Goal: Contribute content: Contribute content

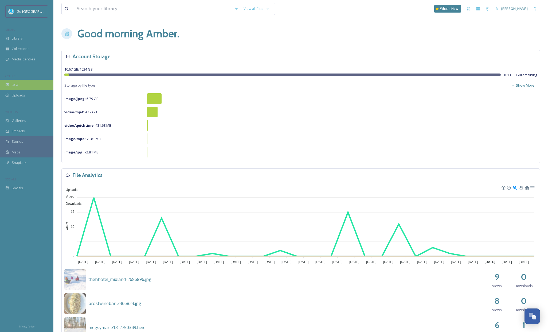
click at [11, 80] on div "UGC" at bounding box center [26, 85] width 53 height 10
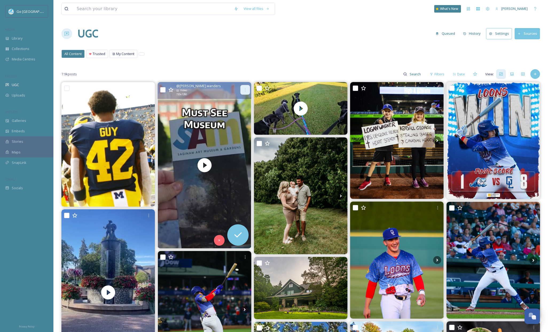
click at [245, 87] on div at bounding box center [245, 90] width 10 height 10
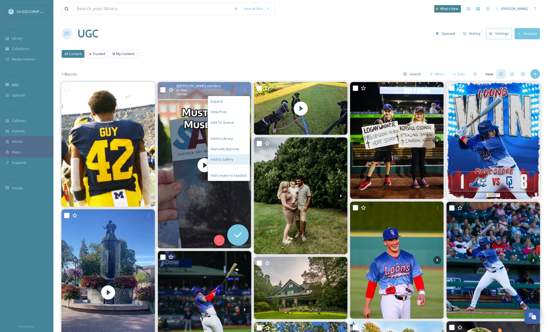
click at [239, 158] on div "Add to Gallery" at bounding box center [229, 159] width 42 height 10
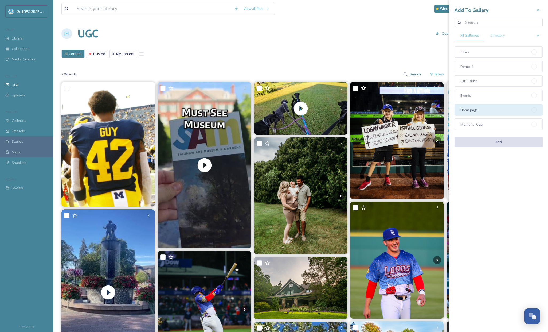
click at [481, 110] on div "Homepage" at bounding box center [499, 110] width 88 height 12
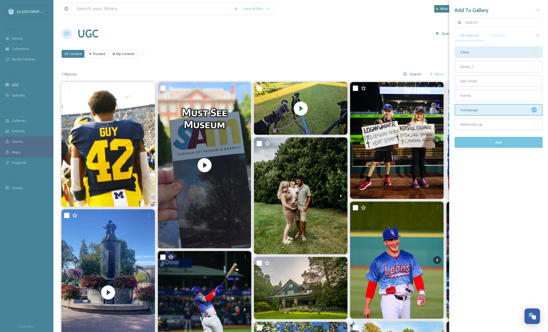
click at [487, 51] on div "Cities" at bounding box center [499, 52] width 88 height 12
click at [525, 143] on button "Add" at bounding box center [499, 142] width 88 height 11
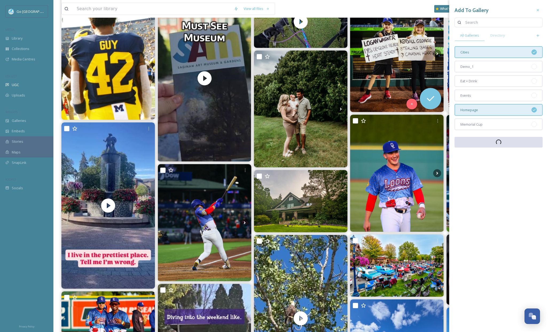
scroll to position [132, 0]
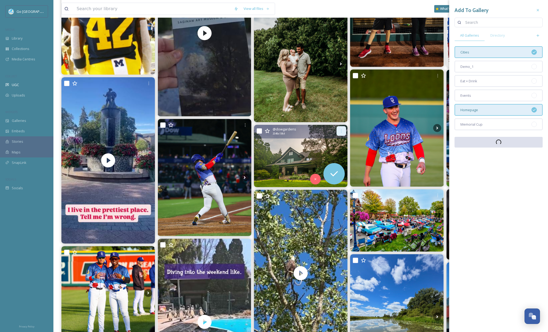
click at [342, 133] on div at bounding box center [342, 131] width 10 height 10
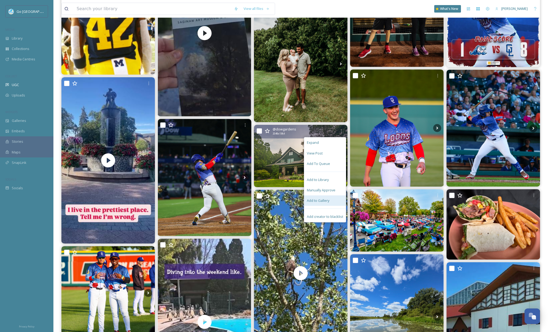
click at [326, 200] on span "Add to Gallery" at bounding box center [318, 200] width 22 height 5
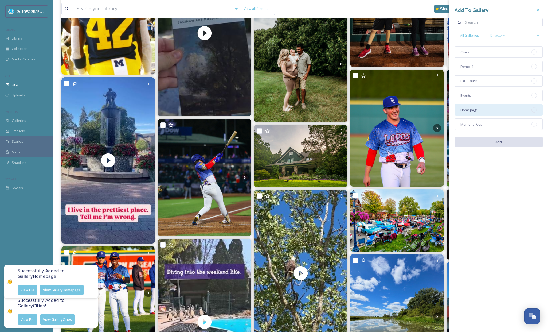
click at [486, 112] on div "Homepage" at bounding box center [499, 110] width 88 height 12
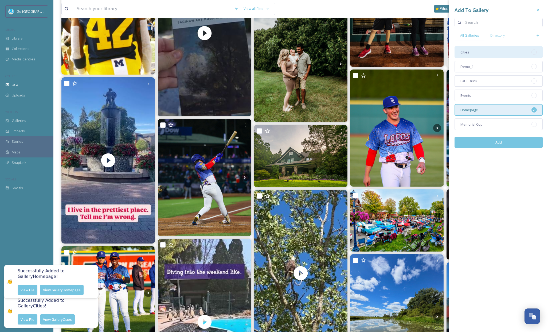
click at [486, 50] on div "Cities" at bounding box center [499, 52] width 88 height 12
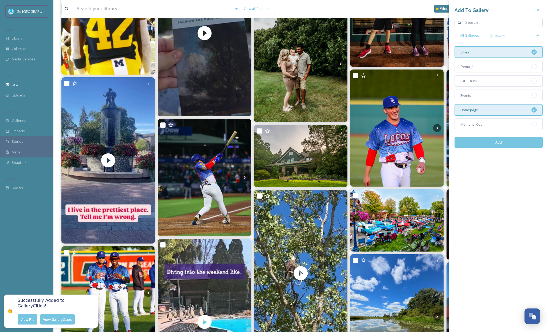
click at [505, 143] on button "Add" at bounding box center [499, 142] width 88 height 11
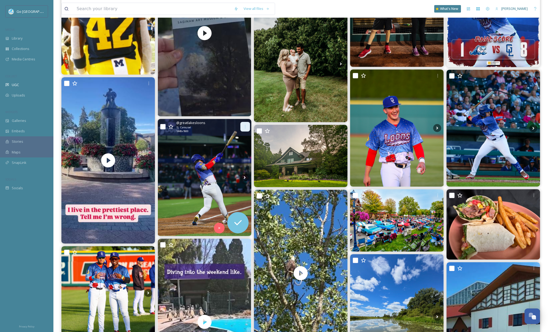
click at [246, 124] on div at bounding box center [245, 127] width 10 height 10
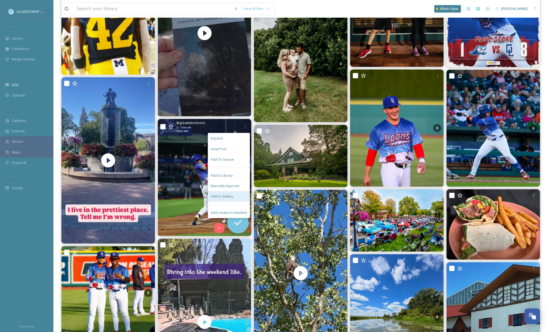
click at [225, 196] on span "Add to Gallery" at bounding box center [222, 196] width 22 height 5
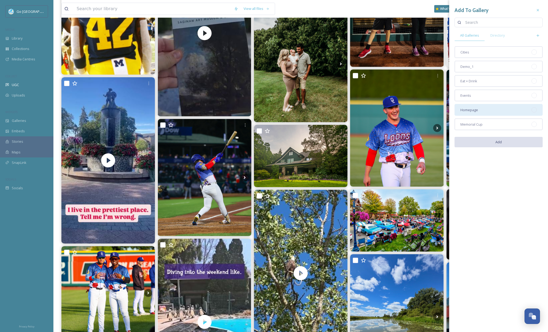
drag, startPoint x: 482, startPoint y: 109, endPoint x: 482, endPoint y: 106, distance: 3.0
click at [482, 109] on div "Homepage" at bounding box center [499, 110] width 88 height 12
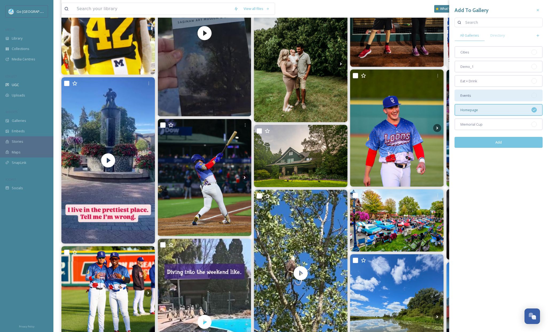
click at [479, 92] on div "Events" at bounding box center [499, 96] width 88 height 12
click at [513, 141] on button "Add" at bounding box center [499, 142] width 88 height 11
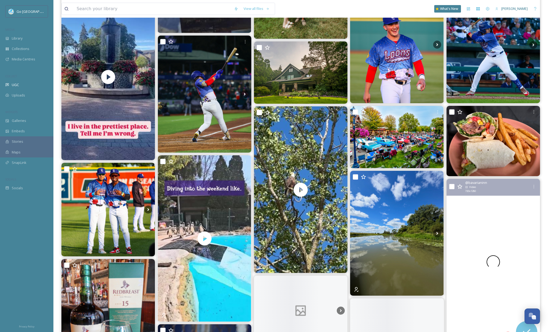
scroll to position [139, 0]
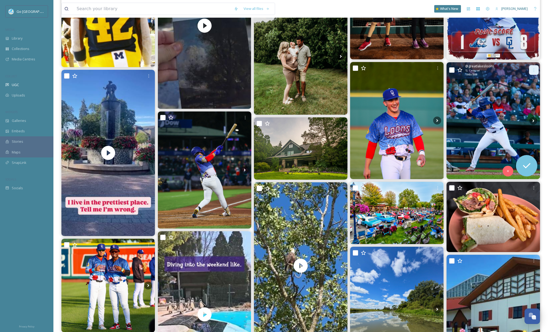
click at [533, 72] on icon at bounding box center [534, 70] width 4 height 4
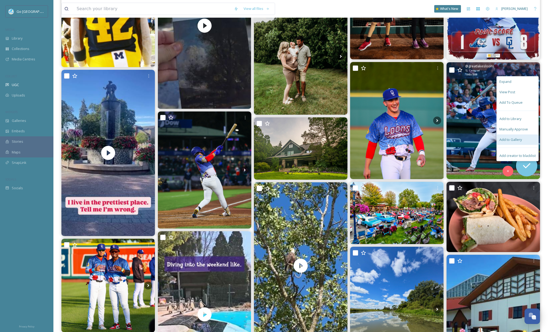
click at [518, 140] on span "Add to Gallery" at bounding box center [511, 139] width 22 height 5
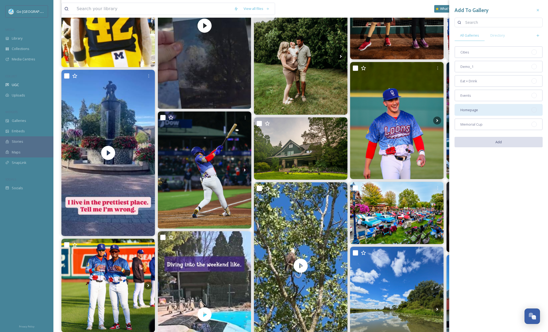
click at [500, 111] on div "Homepage" at bounding box center [499, 110] width 88 height 12
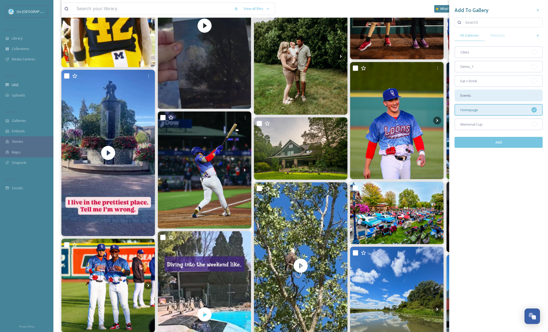
click at [487, 98] on div "Events" at bounding box center [499, 96] width 88 height 12
click at [510, 145] on button "Add" at bounding box center [499, 142] width 88 height 11
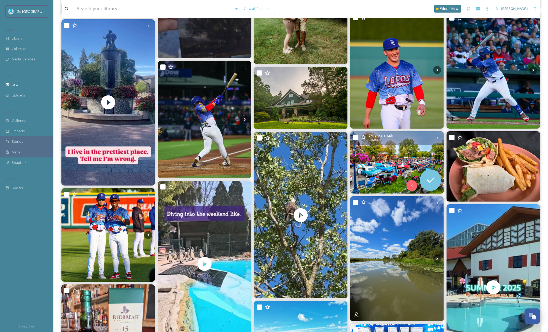
scroll to position [179, 0]
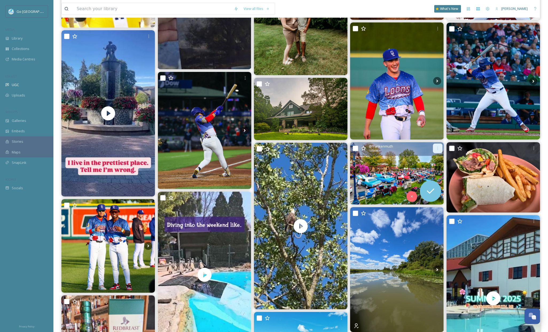
click at [438, 147] on icon at bounding box center [438, 148] width 4 height 4
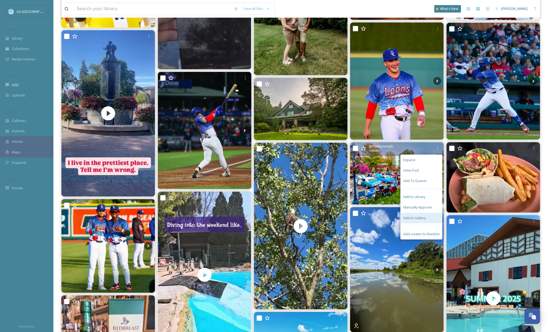
click at [415, 214] on div "Add to Gallery" at bounding box center [422, 218] width 42 height 10
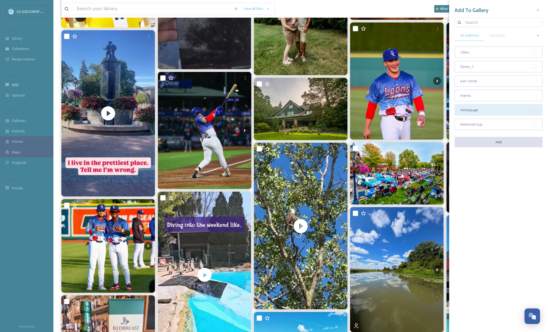
click at [484, 109] on div "Homepage" at bounding box center [499, 110] width 88 height 12
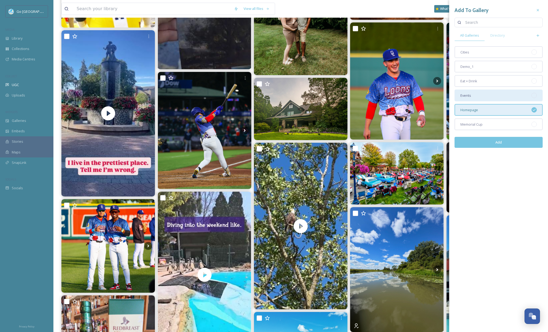
click at [486, 96] on div "Events" at bounding box center [499, 96] width 88 height 12
click at [501, 145] on button "Add" at bounding box center [499, 142] width 88 height 11
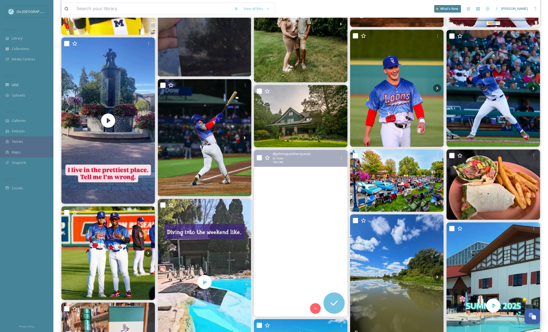
scroll to position [286, 0]
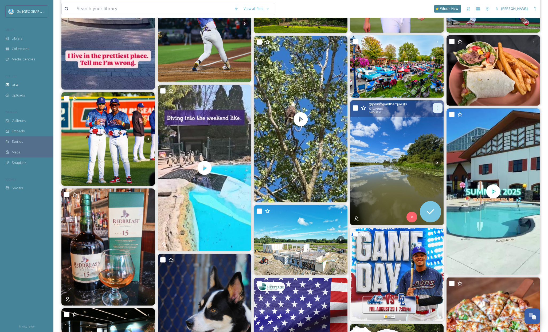
click at [437, 104] on div at bounding box center [438, 108] width 10 height 10
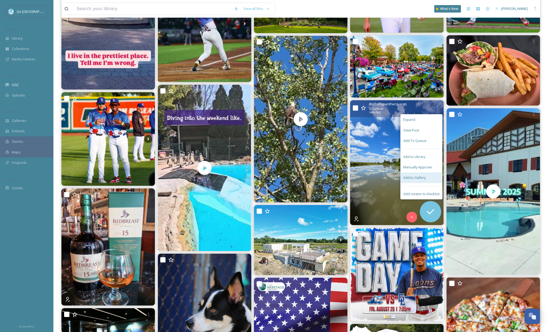
click at [418, 175] on span "Add to Gallery" at bounding box center [414, 177] width 22 height 5
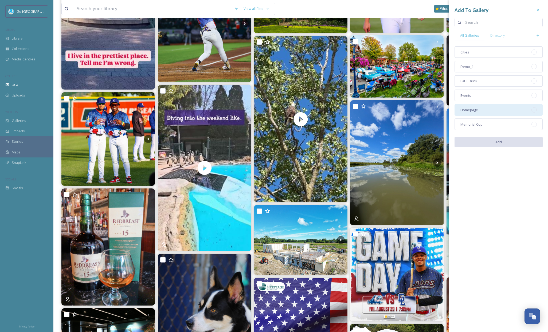
click at [494, 109] on div "Homepage" at bounding box center [499, 110] width 88 height 12
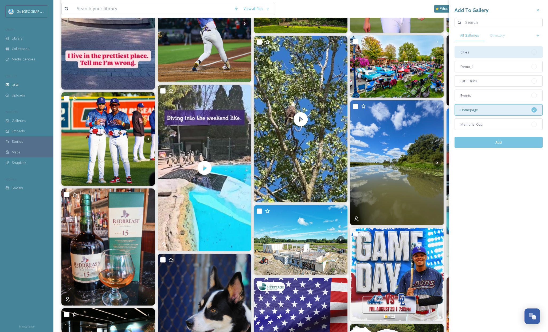
click at [480, 48] on div "Cities" at bounding box center [499, 52] width 88 height 12
click at [495, 142] on button "Add" at bounding box center [499, 142] width 88 height 11
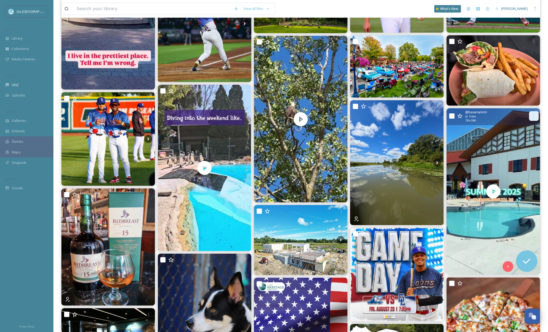
click at [537, 115] on div at bounding box center [534, 116] width 10 height 10
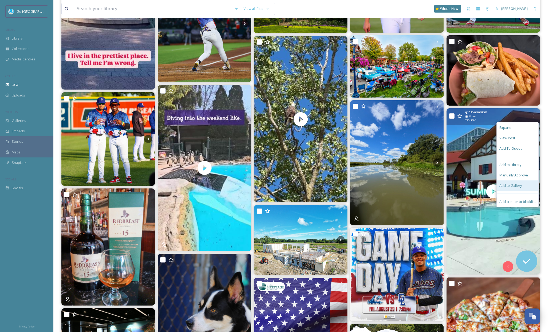
click at [515, 186] on span "Add to Gallery" at bounding box center [511, 185] width 22 height 5
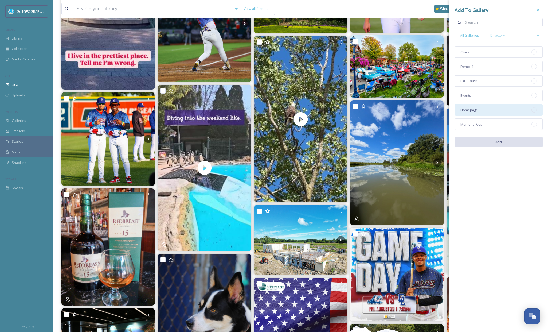
click at [486, 112] on div "Homepage" at bounding box center [499, 110] width 88 height 12
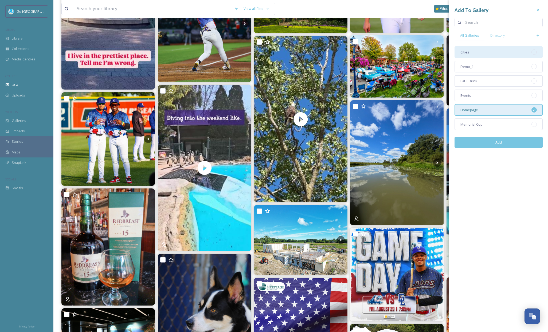
click at [476, 53] on div "Cities" at bounding box center [499, 52] width 88 height 12
click at [507, 142] on button "Add" at bounding box center [499, 142] width 88 height 11
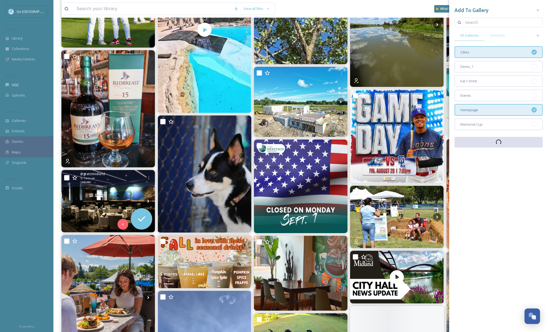
scroll to position [428, 0]
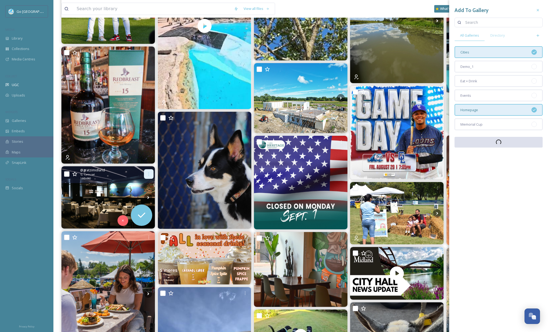
click at [147, 172] on icon at bounding box center [149, 174] width 4 height 4
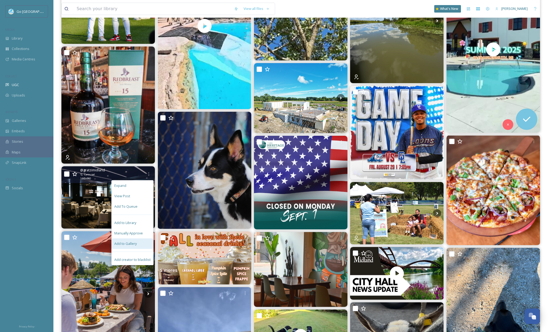
click at [134, 244] on span "Add to Gallery" at bounding box center [125, 243] width 22 height 5
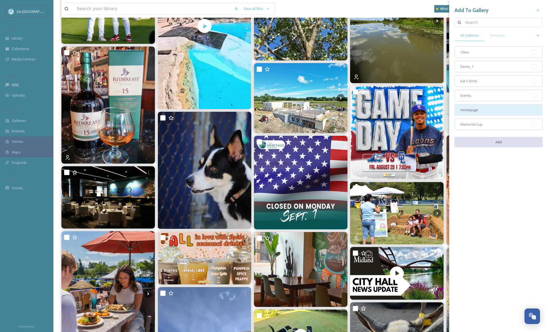
click at [488, 105] on div "Homepage" at bounding box center [499, 110] width 88 height 12
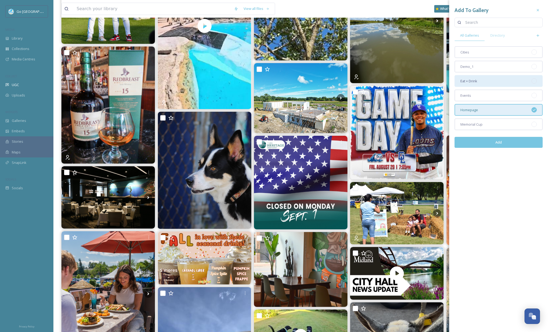
click at [482, 83] on div "Eat + Drink" at bounding box center [499, 81] width 88 height 12
click at [519, 142] on button "Add" at bounding box center [499, 142] width 88 height 11
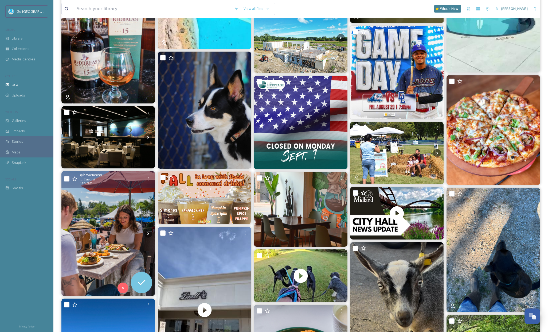
scroll to position [552, 0]
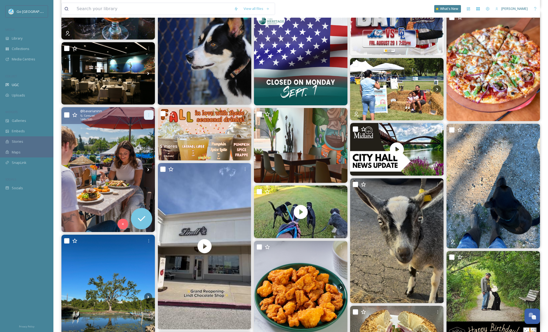
click at [149, 114] on icon at bounding box center [149, 115] width 4 height 4
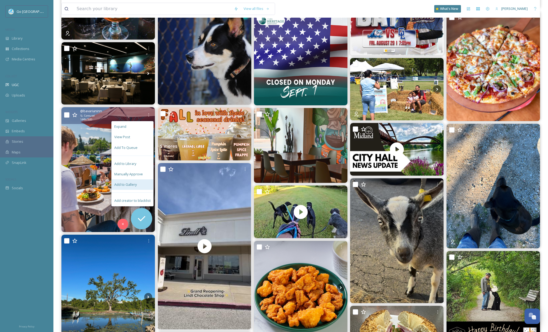
click at [133, 185] on span "Add to Gallery" at bounding box center [125, 184] width 22 height 5
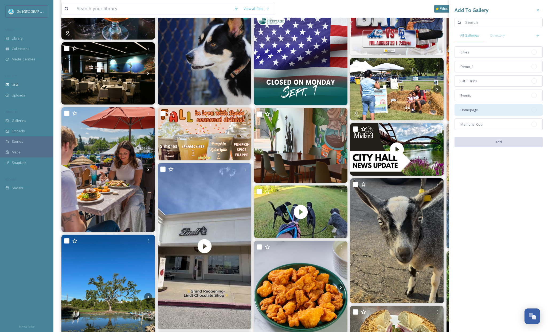
click at [488, 109] on div "Homepage" at bounding box center [499, 110] width 88 height 12
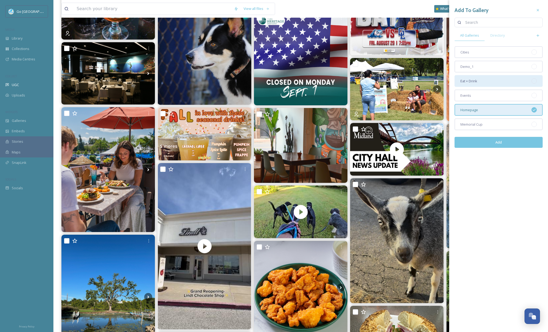
click at [484, 79] on div "Eat + Drink" at bounding box center [499, 81] width 88 height 12
click at [513, 142] on button "Add" at bounding box center [499, 142] width 88 height 11
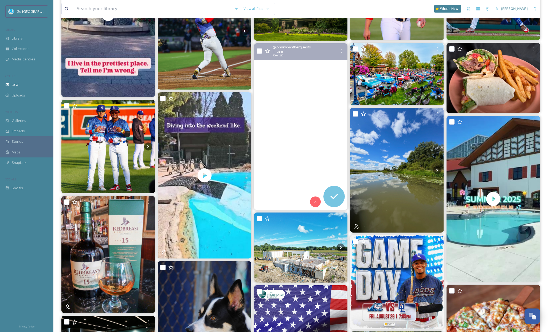
scroll to position [199, 0]
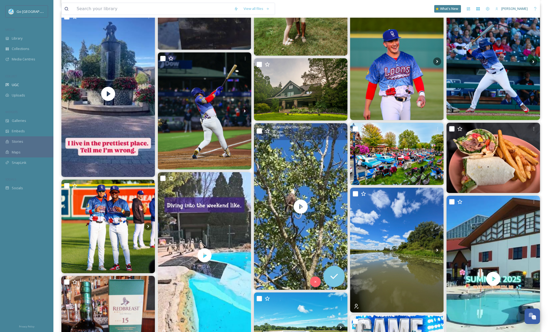
click at [343, 136] on div "@ johnnypantherquests Video 720 x 1280" at bounding box center [301, 131] width 94 height 17
click at [342, 129] on icon at bounding box center [341, 131] width 4 height 4
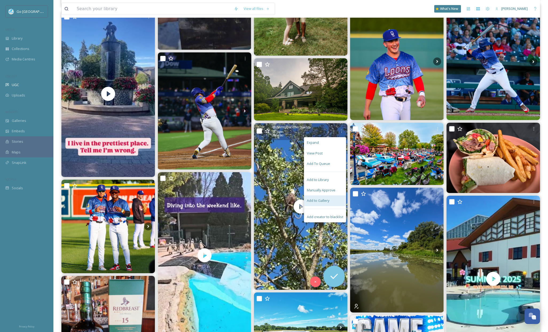
click at [332, 203] on div "Add to Gallery" at bounding box center [325, 200] width 42 height 10
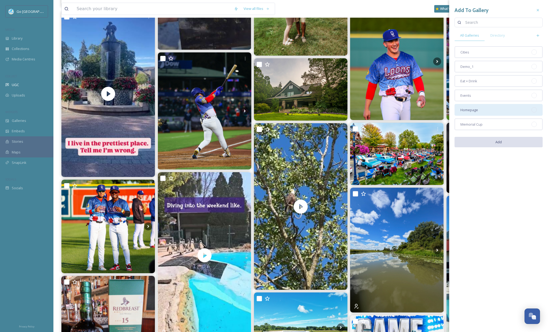
click at [473, 111] on span "Homepage" at bounding box center [470, 109] width 18 height 5
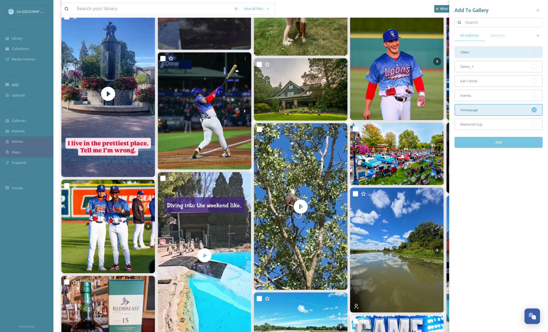
click at [478, 56] on div "Cities" at bounding box center [499, 52] width 88 height 12
click at [502, 141] on button "Add" at bounding box center [499, 142] width 88 height 11
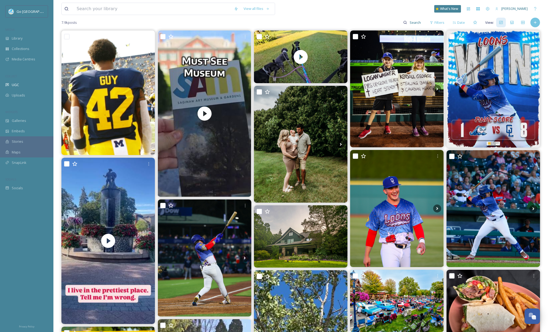
scroll to position [0, 0]
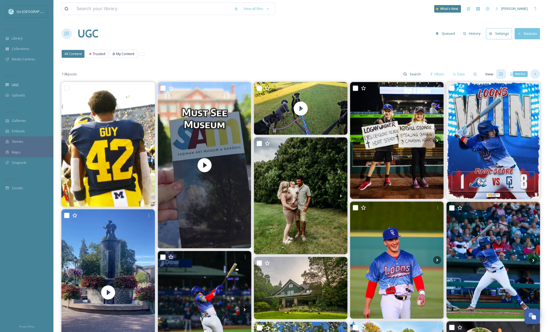
click at [535, 74] on icon at bounding box center [535, 74] width 2 height 2
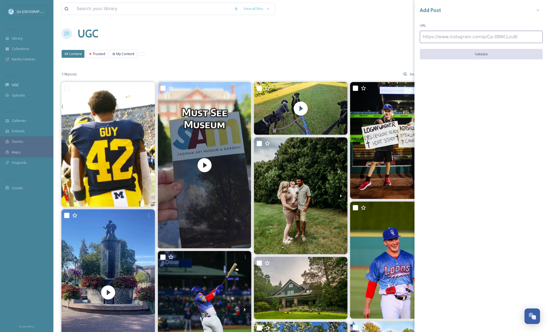
click at [446, 37] on input at bounding box center [481, 37] width 123 height 12
paste input "[URL][DOMAIN_NAME]"
type input "[URL][DOMAIN_NAME]"
drag, startPoint x: 474, startPoint y: 53, endPoint x: 470, endPoint y: 57, distance: 5.9
click at [474, 53] on button "Validate" at bounding box center [481, 54] width 123 height 11
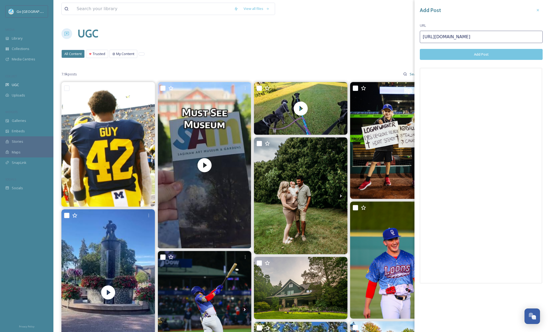
click at [474, 53] on button "Add Post" at bounding box center [481, 54] width 123 height 11
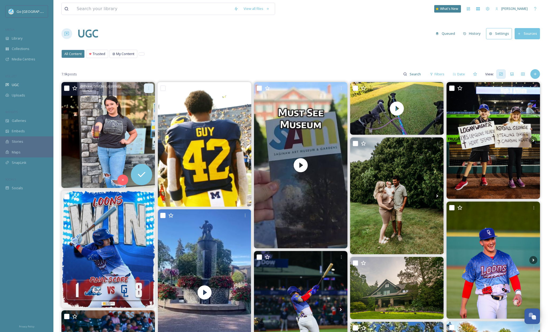
click at [149, 89] on icon at bounding box center [149, 88] width 4 height 4
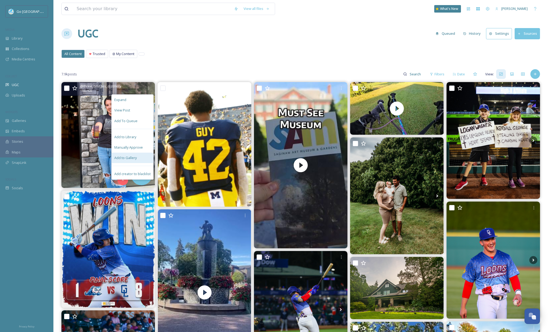
click at [137, 158] on div "Add to Gallery" at bounding box center [133, 158] width 42 height 10
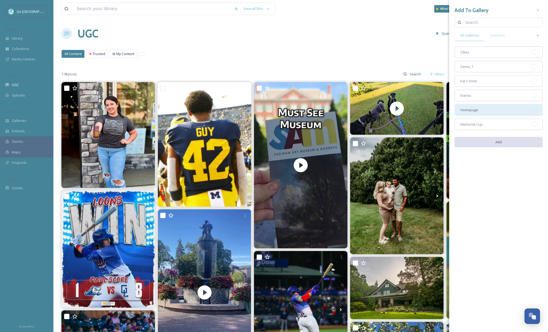
click at [471, 106] on div "Homepage" at bounding box center [499, 110] width 88 height 12
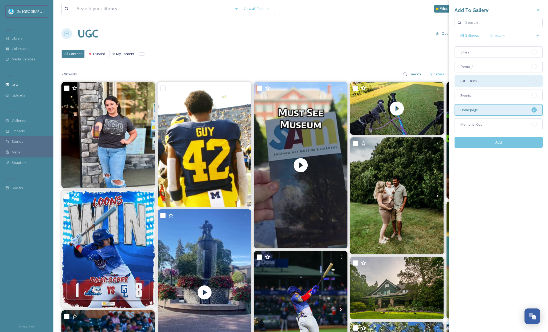
click at [485, 82] on div "Eat + Drink" at bounding box center [499, 81] width 88 height 12
click at [501, 139] on button "Add" at bounding box center [499, 142] width 88 height 11
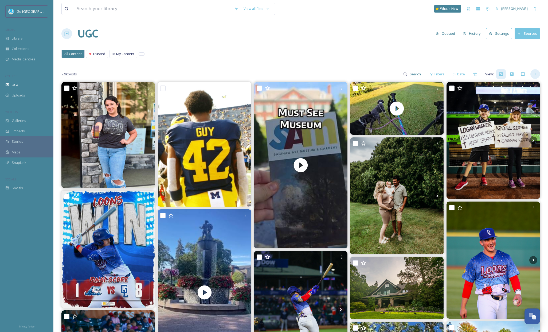
click at [532, 73] on div at bounding box center [536, 74] width 10 height 10
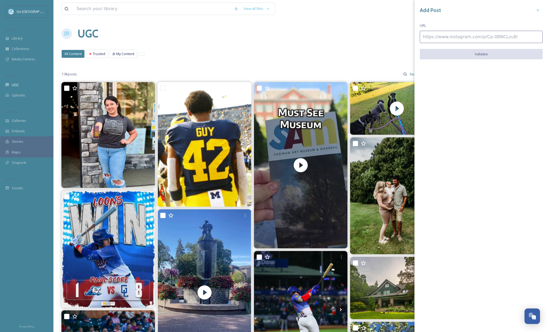
click at [429, 34] on input at bounding box center [481, 37] width 123 height 12
paste input "[URL][DOMAIN_NAME]"
type input "[URL][DOMAIN_NAME]"
click at [501, 54] on button "Validate" at bounding box center [481, 54] width 123 height 11
click at [490, 53] on button "Add Post" at bounding box center [481, 54] width 123 height 11
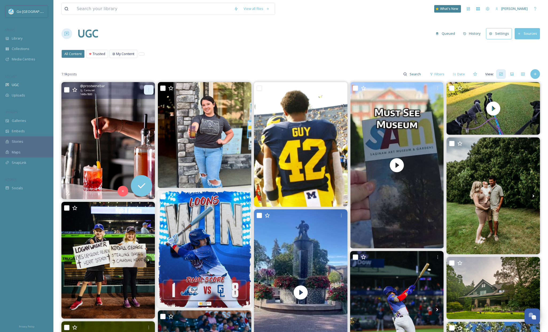
click at [148, 86] on div at bounding box center [149, 90] width 10 height 10
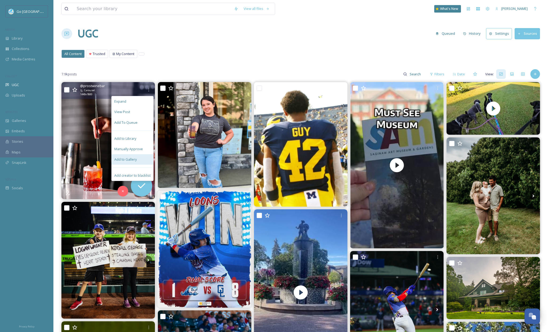
click at [142, 161] on div "Add to Gallery" at bounding box center [133, 159] width 42 height 10
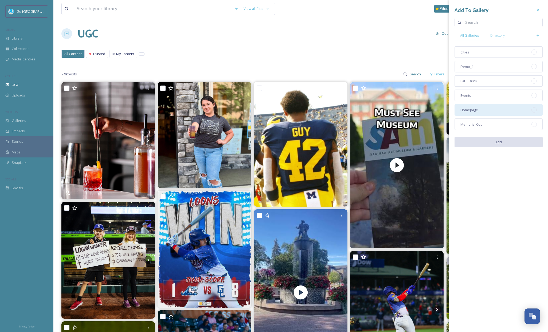
click at [483, 111] on div "Homepage" at bounding box center [499, 110] width 88 height 12
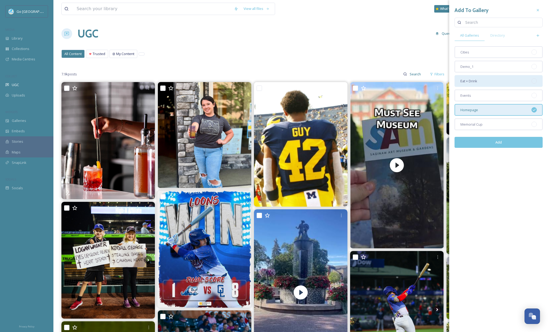
click at [479, 78] on div "Eat + Drink" at bounding box center [499, 81] width 88 height 12
click at [499, 139] on button "Add" at bounding box center [499, 142] width 88 height 11
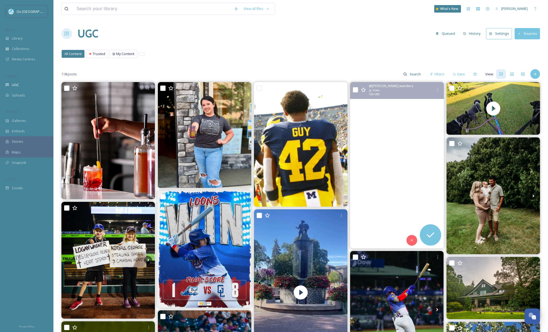
scroll to position [1, 0]
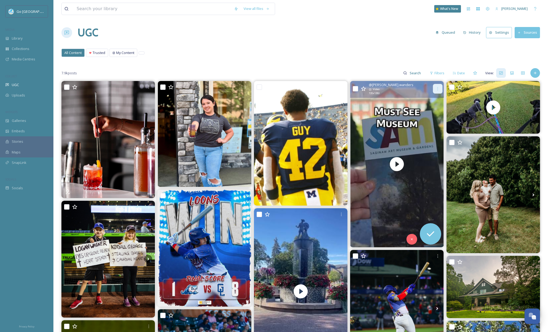
click at [439, 87] on icon at bounding box center [438, 89] width 4 height 4
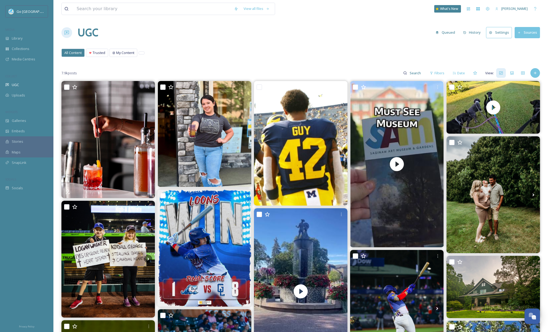
click at [374, 54] on div "All Content Trusted My Content All Content Trusted My Content" at bounding box center [300, 54] width 479 height 11
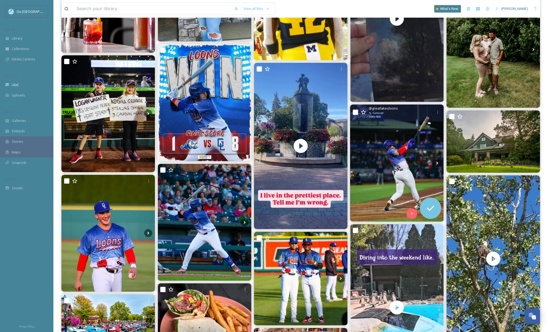
scroll to position [68, 0]
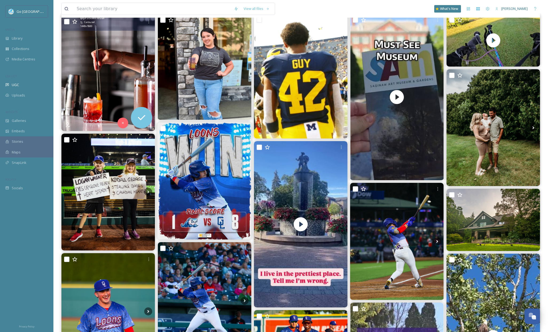
click at [94, 97] on img at bounding box center [108, 72] width 94 height 117
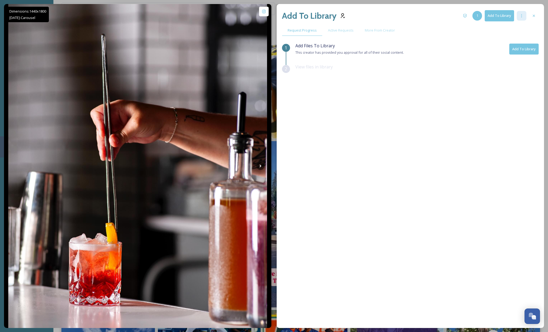
click at [521, 17] on icon at bounding box center [522, 16] width 4 height 4
click at [398, 139] on div "1 Add Files To Library This creator has provided you approval for all of their …" at bounding box center [410, 171] width 257 height 258
click at [536, 18] on div at bounding box center [534, 16] width 10 height 10
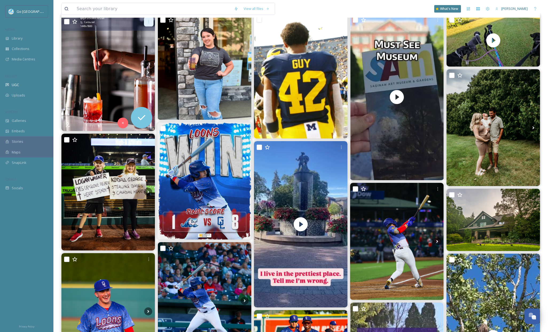
click at [148, 21] on icon at bounding box center [149, 22] width 4 height 4
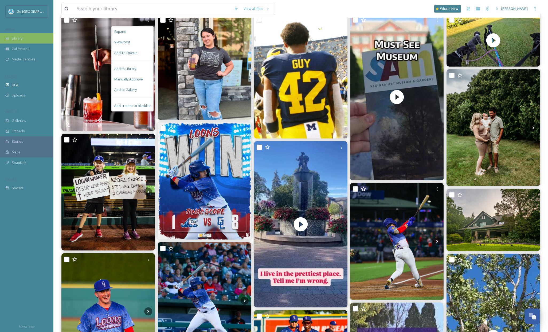
click at [12, 38] on span "Library" at bounding box center [17, 38] width 11 height 5
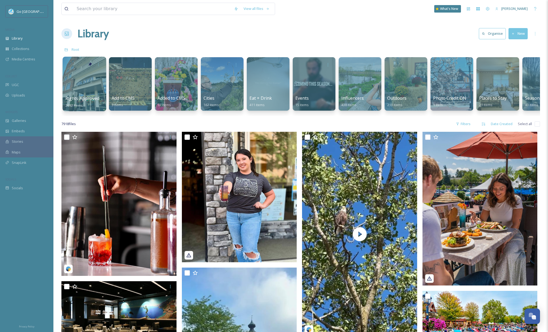
click at [87, 91] on div at bounding box center [85, 84] width 44 height 55
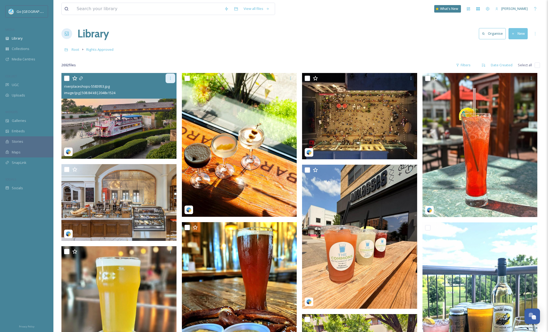
click at [169, 80] on icon at bounding box center [170, 78] width 4 height 4
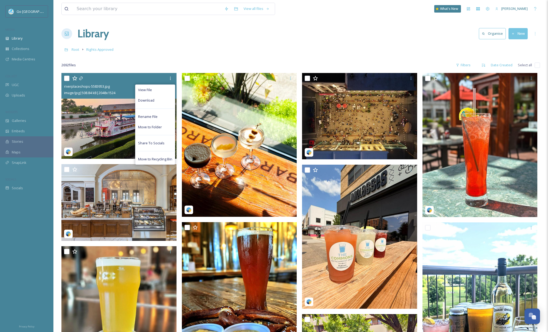
click at [73, 137] on img at bounding box center [118, 116] width 115 height 86
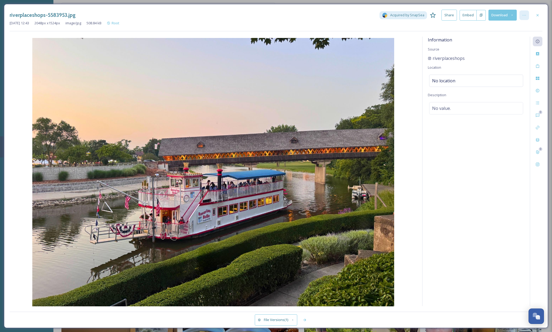
click at [526, 16] on icon at bounding box center [524, 15] width 4 height 4
drag, startPoint x: 482, startPoint y: 172, endPoint x: 481, endPoint y: 169, distance: 3.3
click at [482, 172] on div "Information Source riverplaceshops Location No location Description No value." at bounding box center [476, 171] width 107 height 269
click at [522, 17] on icon at bounding box center [524, 15] width 4 height 4
click at [496, 138] on div "Information Source riverplaceshops Location No location Description No value." at bounding box center [476, 171] width 107 height 269
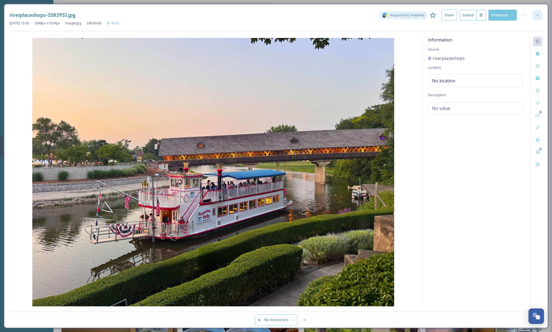
click at [538, 17] on div at bounding box center [538, 15] width 10 height 10
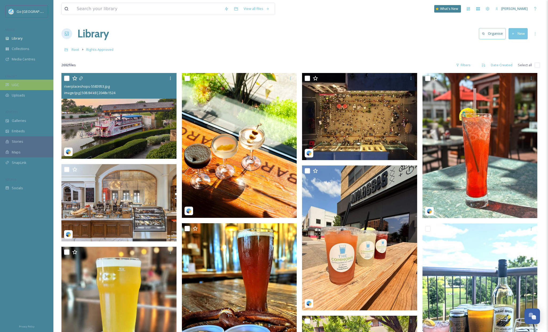
click at [18, 85] on span "UGC" at bounding box center [15, 84] width 7 height 5
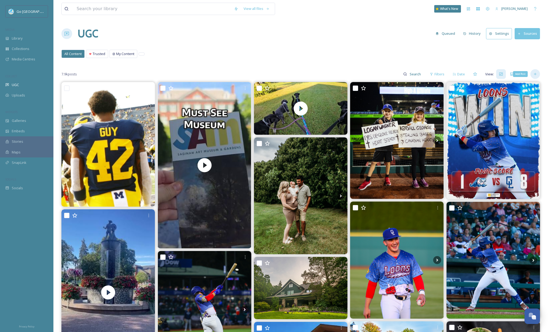
click at [539, 74] on div "Add Post" at bounding box center [536, 74] width 10 height 10
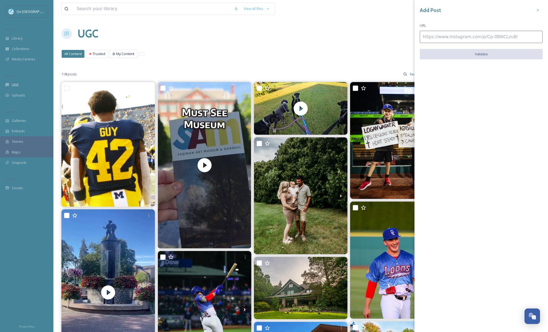
click at [426, 34] on input at bounding box center [481, 37] width 123 height 12
paste input "[URL][DOMAIN_NAME]"
type input "[URL][DOMAIN_NAME]"
click at [480, 57] on button "Validate" at bounding box center [481, 54] width 123 height 11
click at [485, 54] on button "Add Post" at bounding box center [481, 54] width 123 height 11
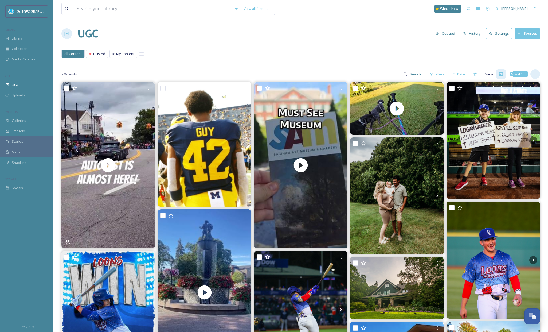
click at [535, 71] on div "Add Post" at bounding box center [536, 74] width 10 height 10
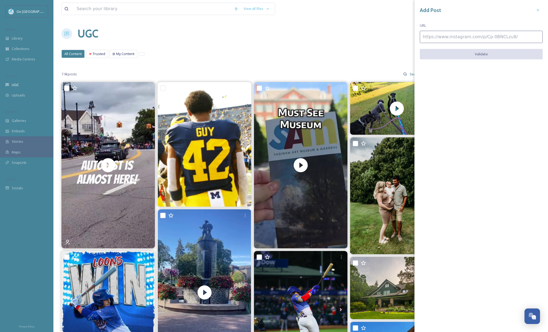
click at [441, 34] on input at bounding box center [481, 37] width 123 height 12
paste input "[URL][DOMAIN_NAME]"
type input "[URL][DOMAIN_NAME]"
click at [499, 52] on button "Validate" at bounding box center [481, 54] width 123 height 11
click at [504, 55] on button "Add Post" at bounding box center [481, 54] width 123 height 11
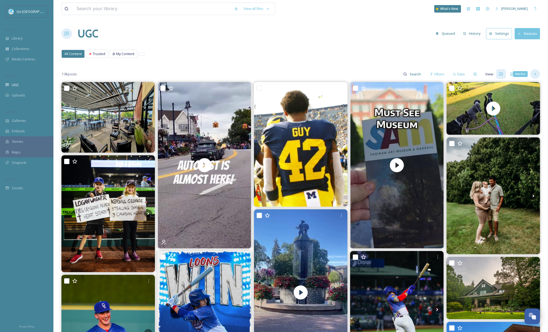
click at [534, 71] on div "Add Post" at bounding box center [536, 74] width 10 height 10
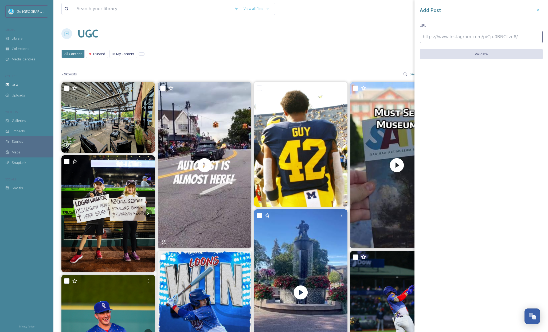
click at [431, 35] on input at bounding box center [481, 37] width 123 height 12
paste input "[URL][DOMAIN_NAME]"
type input "[URL][DOMAIN_NAME]"
click at [489, 55] on button "Validate" at bounding box center [481, 54] width 123 height 11
click at [495, 57] on button "Add Post" at bounding box center [481, 54] width 123 height 11
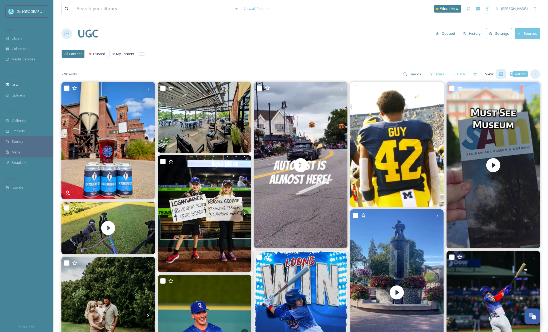
click at [537, 69] on div "Add Post" at bounding box center [536, 74] width 10 height 10
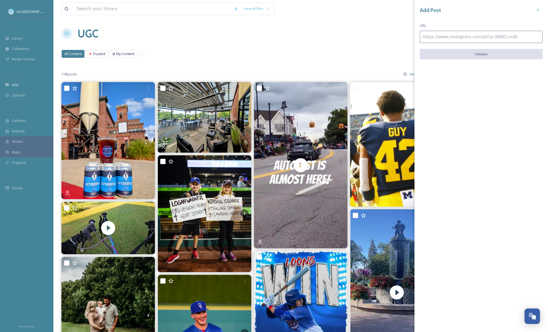
click at [433, 35] on input at bounding box center [481, 37] width 123 height 12
paste input "[URL][DOMAIN_NAME]"
type input "[URL][DOMAIN_NAME]"
click at [480, 57] on button "Validate" at bounding box center [481, 54] width 123 height 11
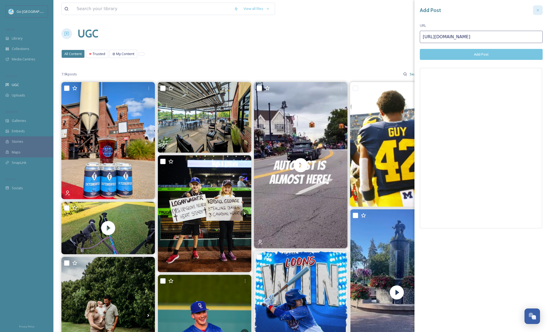
click at [535, 9] on div at bounding box center [538, 10] width 10 height 10
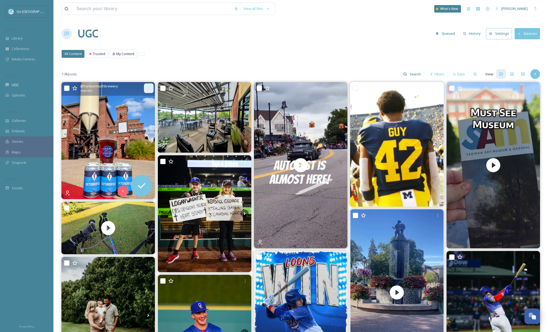
click at [149, 87] on icon at bounding box center [149, 88] width 4 height 4
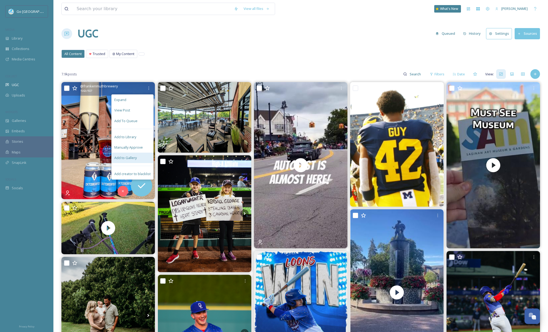
click at [120, 158] on span "Add to Gallery" at bounding box center [125, 157] width 22 height 5
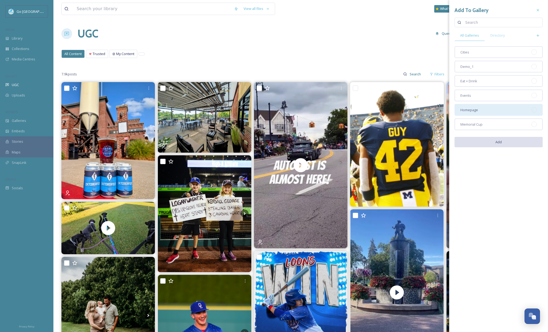
click at [463, 111] on span "Homepage" at bounding box center [470, 109] width 18 height 5
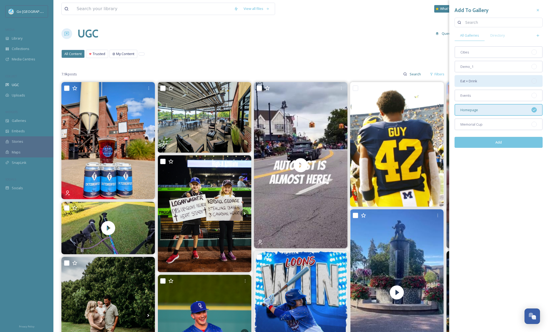
click at [488, 80] on div "Eat + Drink" at bounding box center [499, 81] width 88 height 12
click at [507, 143] on button "Add" at bounding box center [499, 142] width 88 height 11
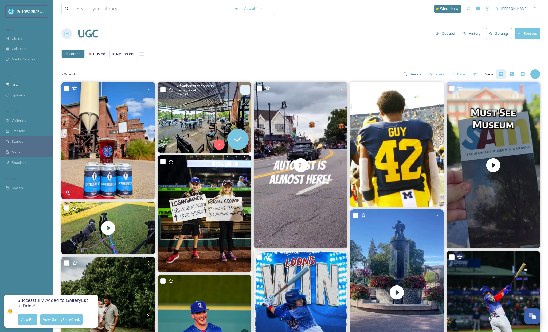
click at [245, 89] on icon at bounding box center [245, 90] width 4 height 4
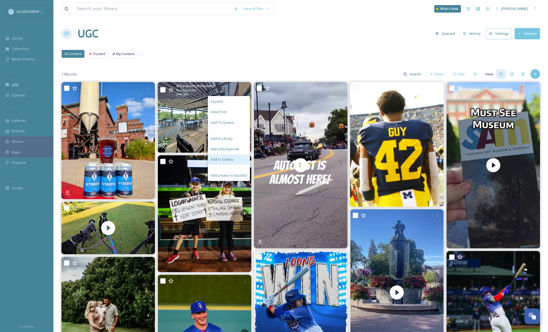
click at [234, 159] on div "Add to Gallery" at bounding box center [229, 159] width 42 height 10
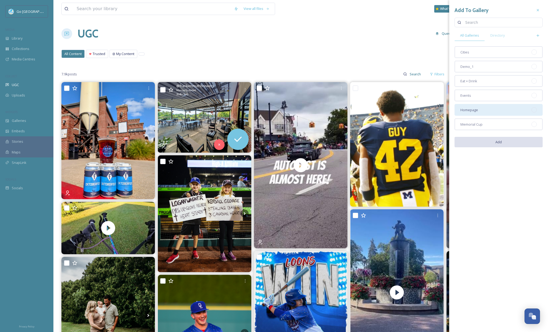
click at [480, 111] on div "Homepage" at bounding box center [499, 110] width 88 height 12
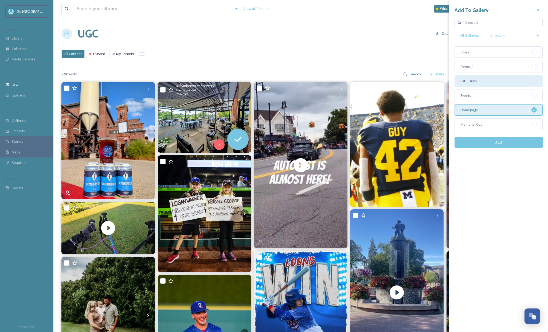
click at [476, 78] on div "Eat + Drink" at bounding box center [499, 81] width 88 height 12
click at [500, 142] on button "Add" at bounding box center [499, 142] width 88 height 11
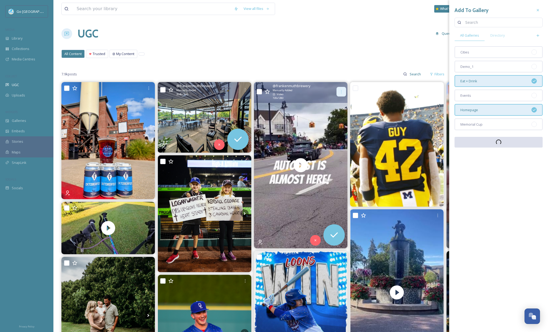
click at [343, 91] on icon at bounding box center [341, 92] width 4 height 4
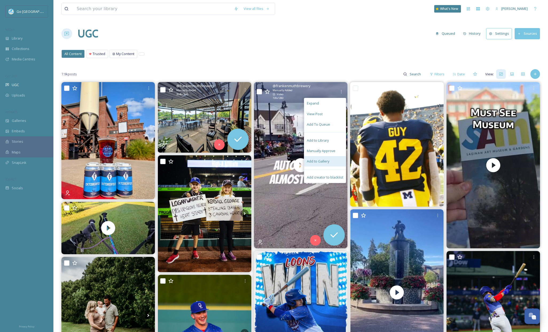
click at [325, 162] on span "Add to Gallery" at bounding box center [318, 161] width 22 height 5
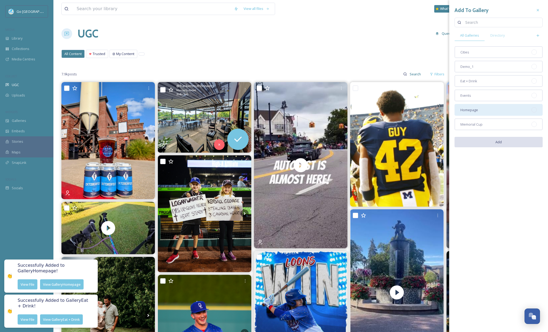
click at [492, 110] on div "Homepage" at bounding box center [499, 110] width 88 height 12
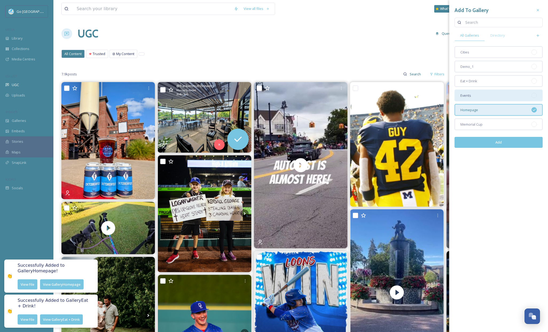
click at [487, 95] on div "Events" at bounding box center [499, 96] width 88 height 12
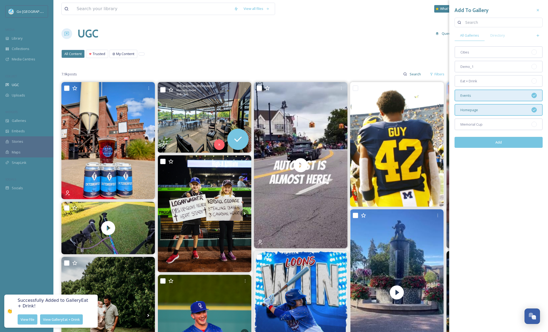
click at [507, 144] on button "Add" at bounding box center [499, 142] width 88 height 11
